Goal: Register for event/course

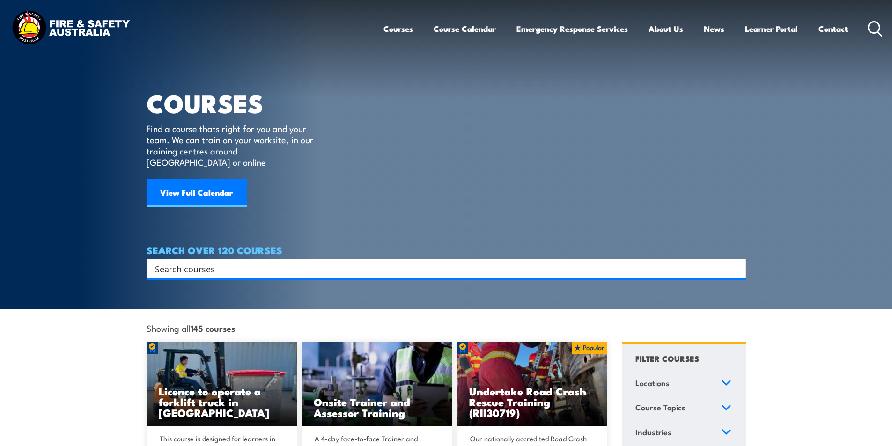
click at [203, 262] on input "Search input" at bounding box center [440, 269] width 571 height 14
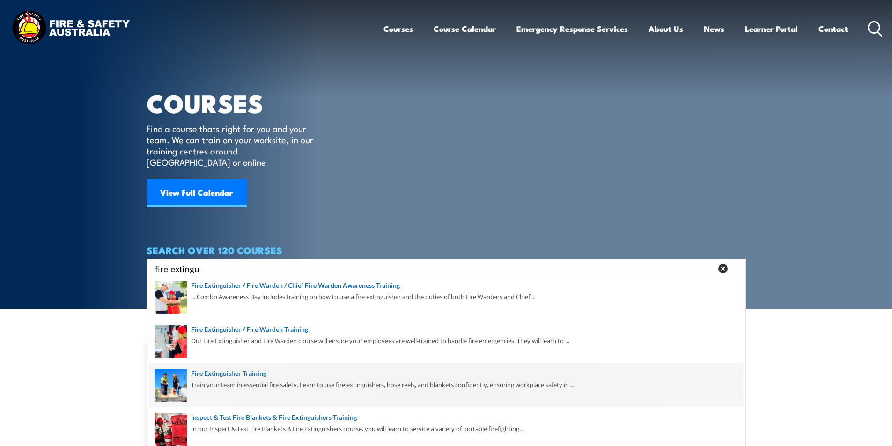
type input "fire extingu"
click at [258, 372] on span at bounding box center [446, 385] width 594 height 44
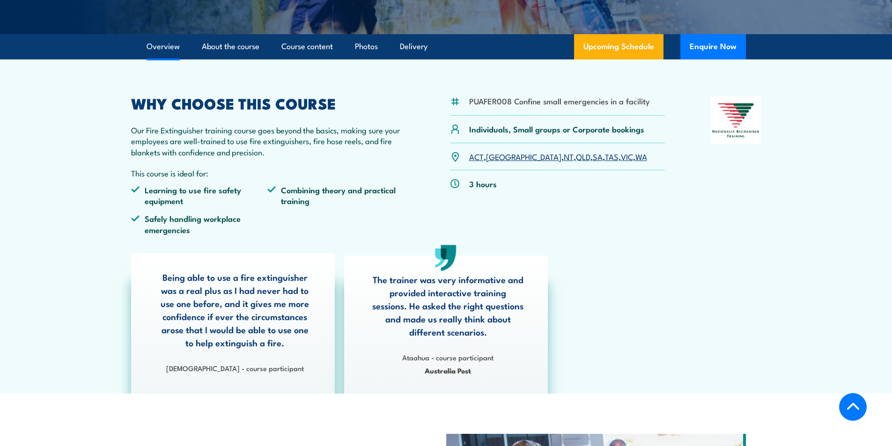
click at [593, 156] on link "SA" at bounding box center [598, 156] width 10 height 11
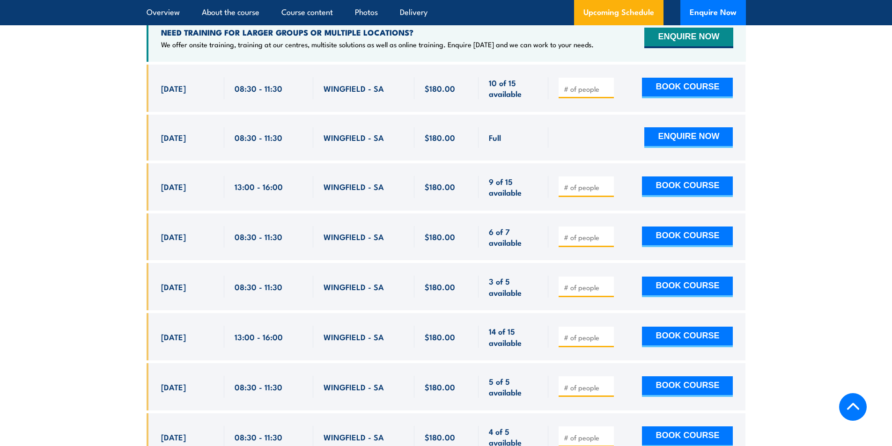
scroll to position [1619, 0]
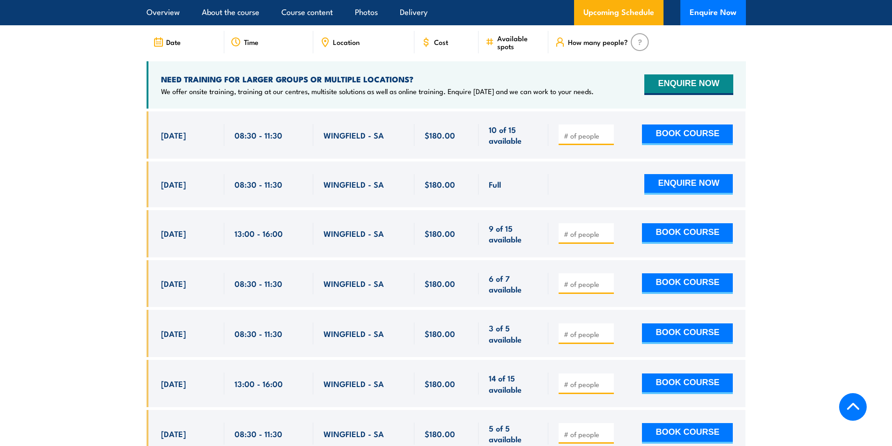
click at [576, 230] on input "number" at bounding box center [587, 234] width 47 height 9
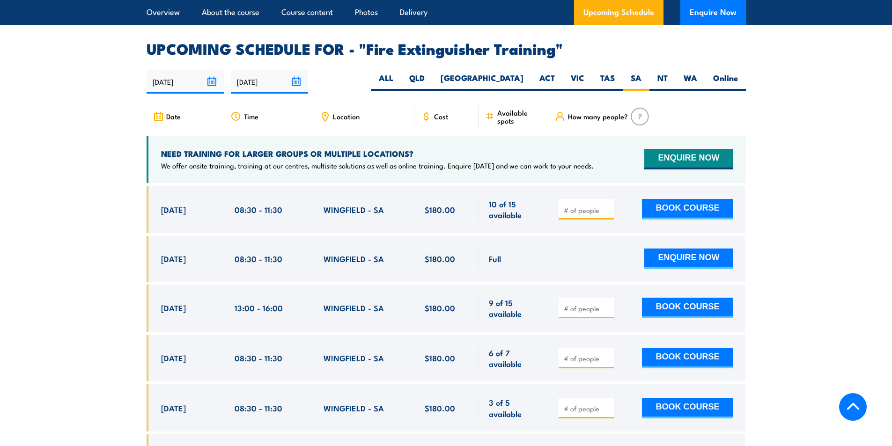
scroll to position [1572, 0]
